Goal: Task Accomplishment & Management: Manage account settings

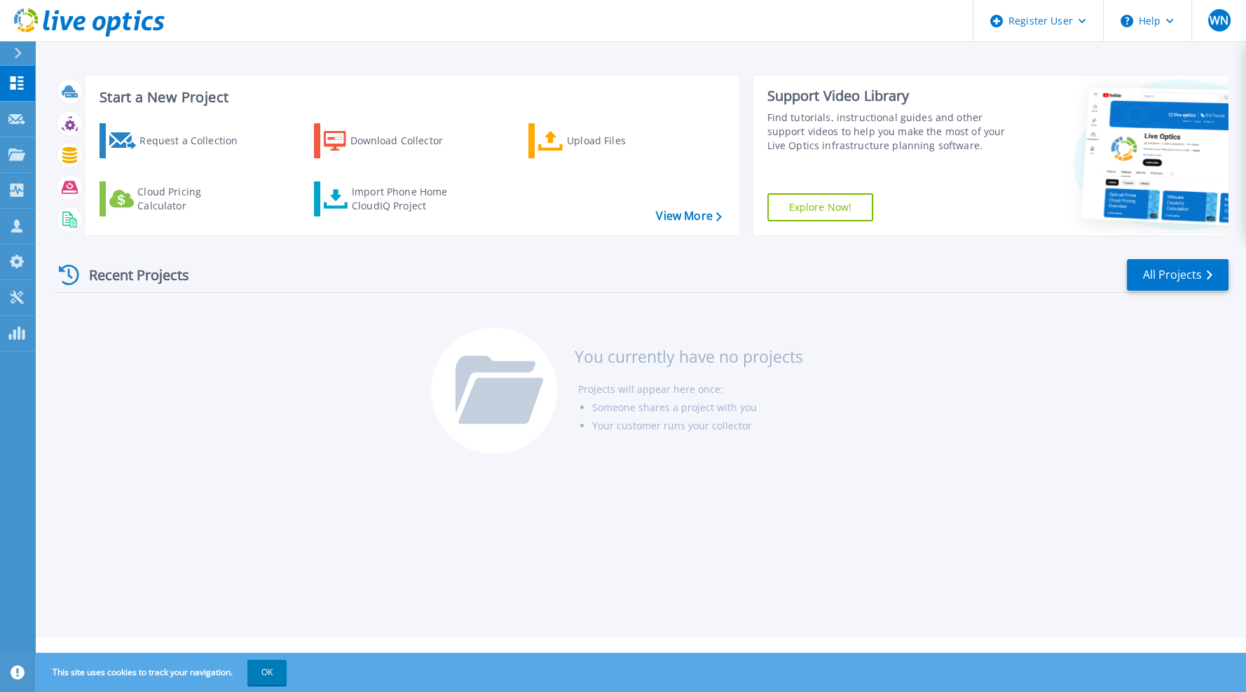
click at [338, 384] on div "Recent Projects All Projects You currently have no projects Projects will appea…" at bounding box center [641, 357] width 1174 height 221
click at [1224, 23] on span "WN" at bounding box center [1219, 20] width 19 height 11
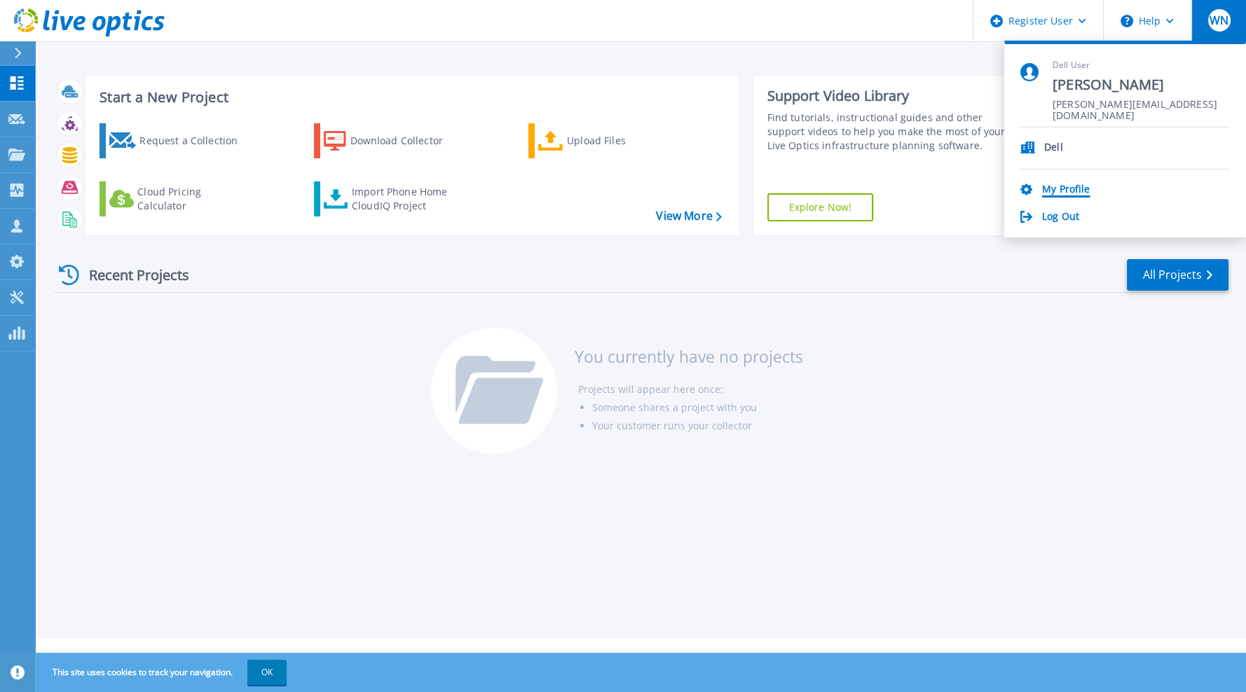
click at [1053, 196] on link "My Profile" at bounding box center [1066, 190] width 48 height 13
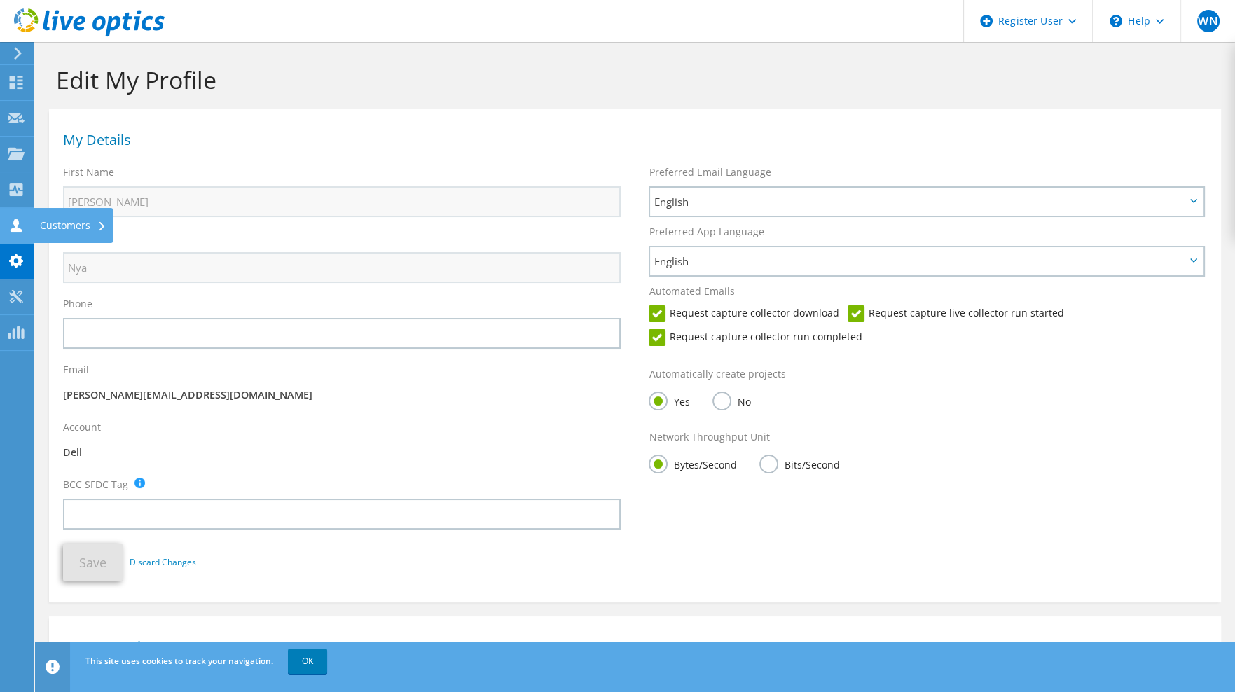
click at [24, 219] on icon at bounding box center [16, 225] width 17 height 13
